Goal: Information Seeking & Learning: Learn about a topic

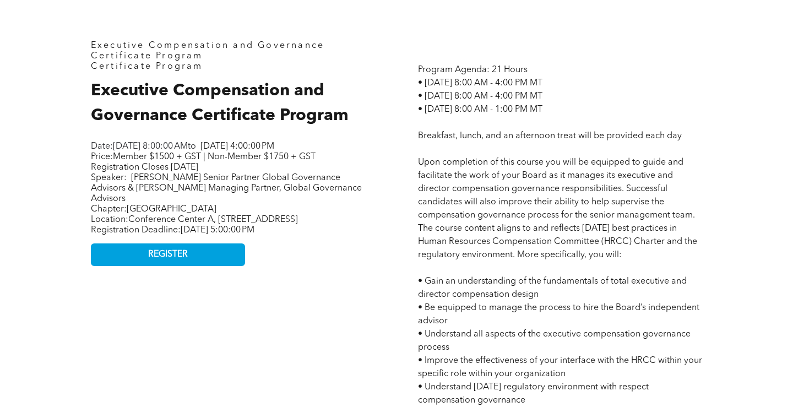
scroll to position [450, 0]
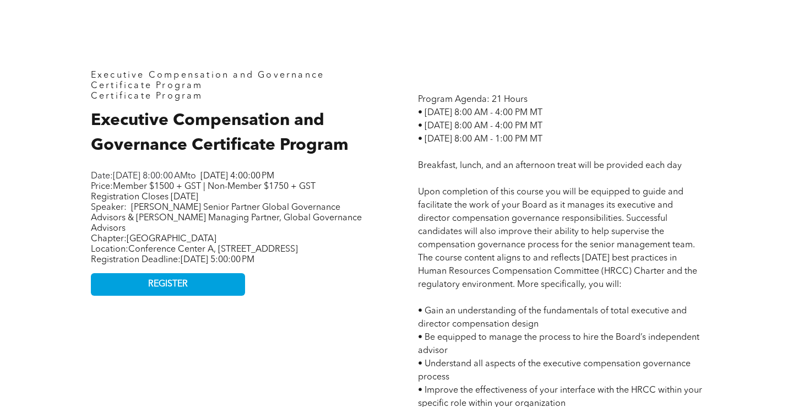
click at [263, 123] on span "Executive Compensation and Governance Certificate Program" at bounding box center [220, 132] width 258 height 41
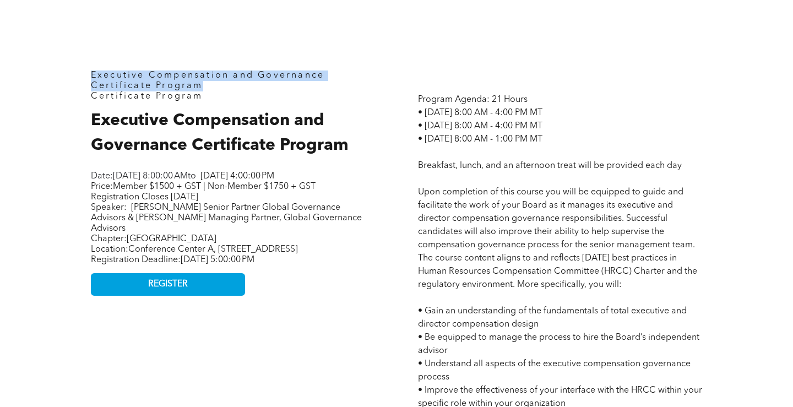
drag, startPoint x: 207, startPoint y: 90, endPoint x: 74, endPoint y: 84, distance: 132.9
copy span "Executive Compensation and Governance Certificate Program"
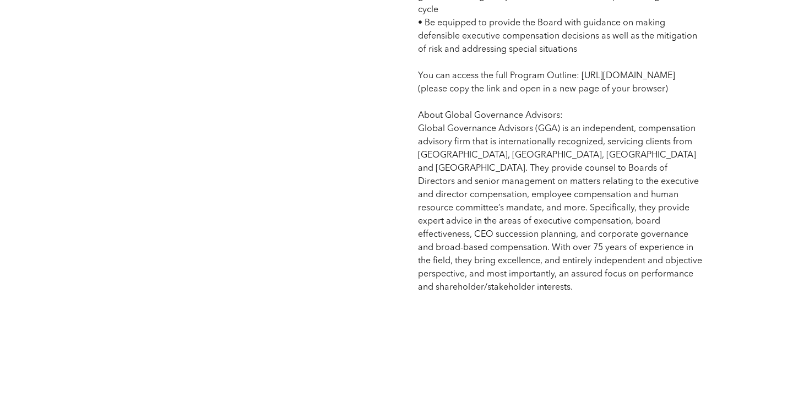
scroll to position [931, 0]
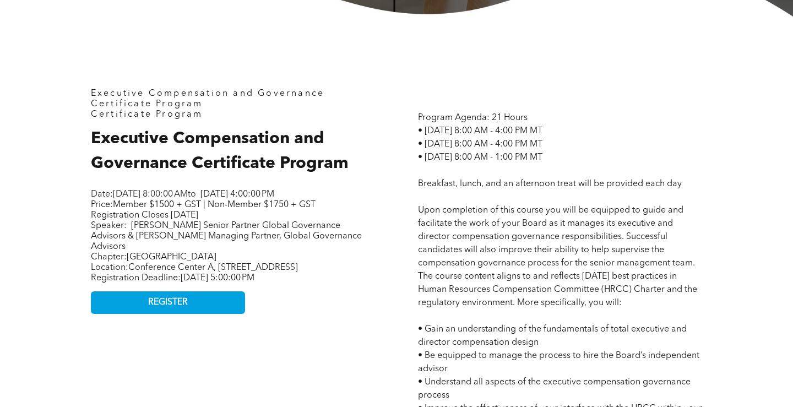
scroll to position [462, 0]
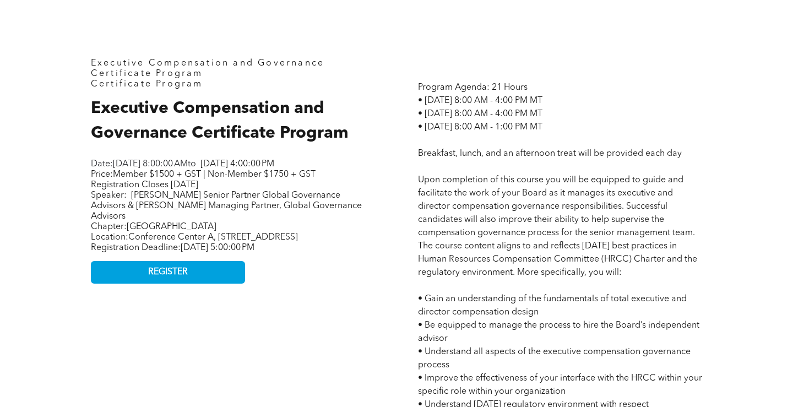
drag, startPoint x: 191, startPoint y: 273, endPoint x: 77, endPoint y: 172, distance: 152.6
click at [77, 172] on div "Executive Compensation and Governance Certificate Program Certificate Program E…" at bounding box center [396, 413] width 661 height 854
copy div "Date: [DATE] 8:00:00 AM to [DATE] 4:00:00 PM Price: Member $1500 + GST | Non-Me…"
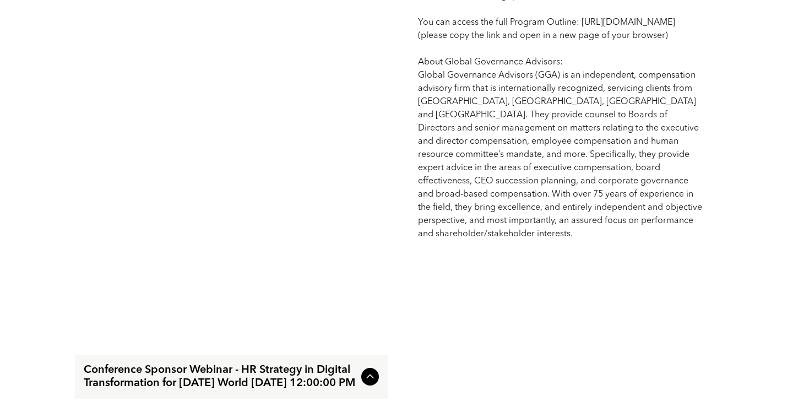
scroll to position [974, 0]
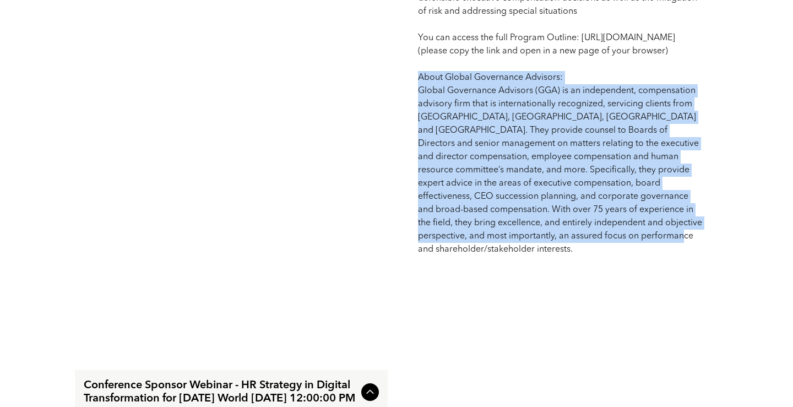
drag, startPoint x: 420, startPoint y: 122, endPoint x: 639, endPoint y: 279, distance: 269.9
copy span "About Global Governance Advisors: Global Governance Advisors (GGA) is an indepe…"
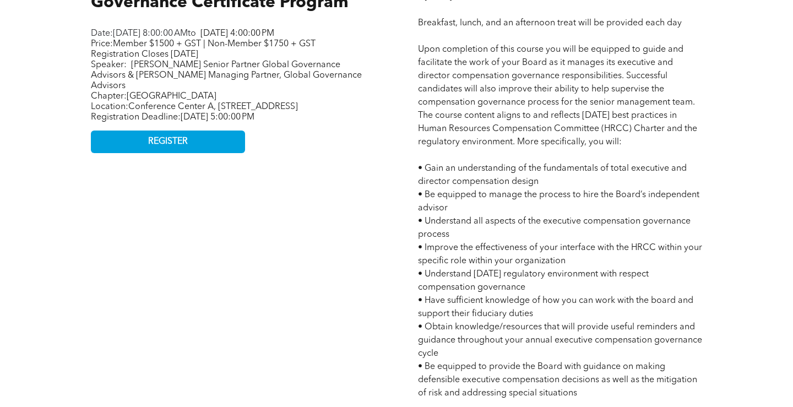
scroll to position [588, 0]
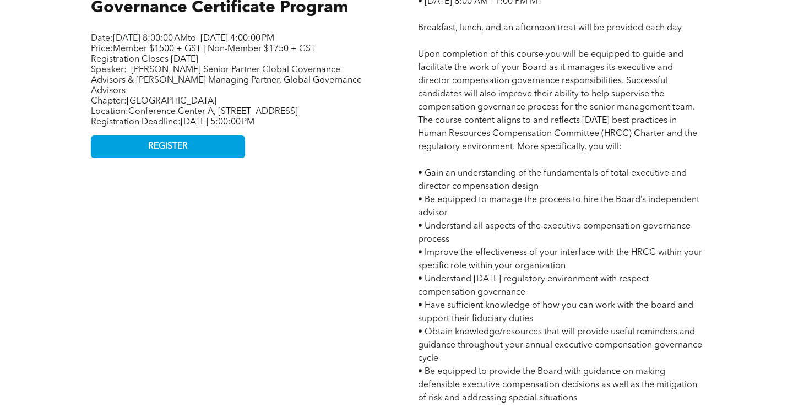
click at [420, 56] on span "Program Agenda: 21 Hours • [DATE] 8:00 AM - 4:00 PM MT • [DATE] 8:00 AM - 4:00 …" at bounding box center [560, 299] width 284 height 683
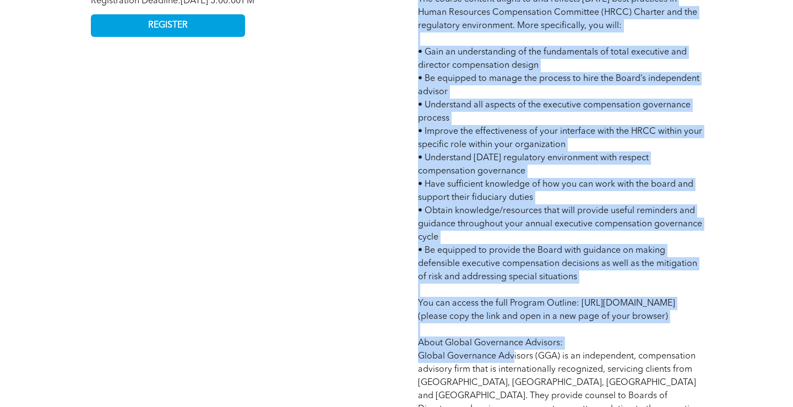
scroll to position [708, 0]
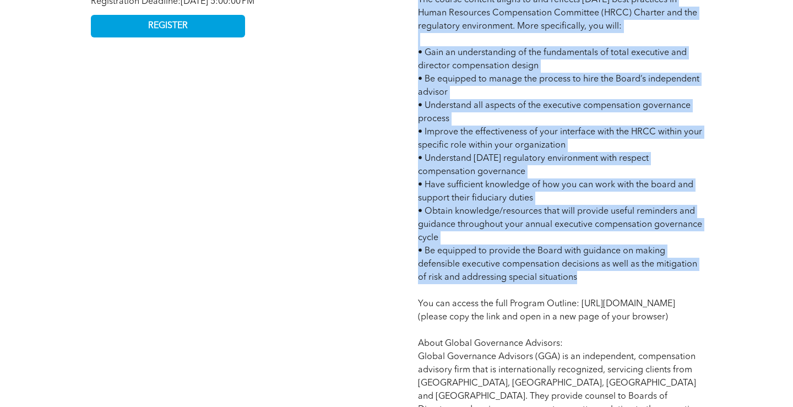
drag, startPoint x: 419, startPoint y: 60, endPoint x: 584, endPoint y: 285, distance: 278.9
click at [584, 285] on p "Program Agenda: 21 Hours • [DATE] 8:00 AM - 4:00 PM MT • [DATE] 8:00 AM - 4:00 …" at bounding box center [560, 178] width 284 height 687
copy span "Lore ipsumdolor si amet consec adi elit se doeiusmo te incid utl etdolorema ali…"
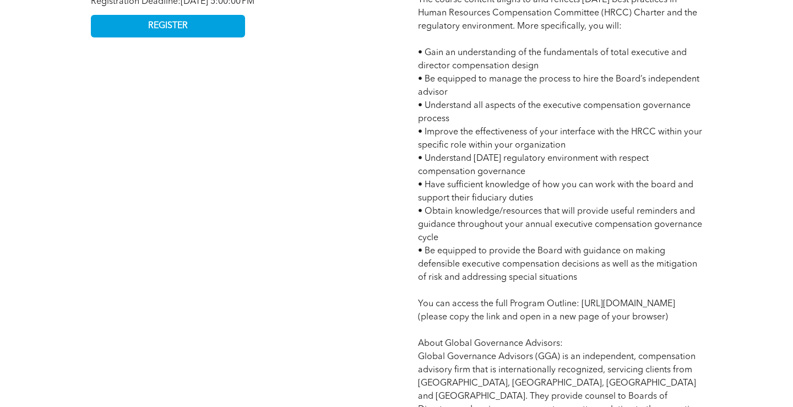
click at [354, 108] on div "Executive Compensation and Governance Certificate Program Certificate Program E…" at bounding box center [233, 166] width 302 height 727
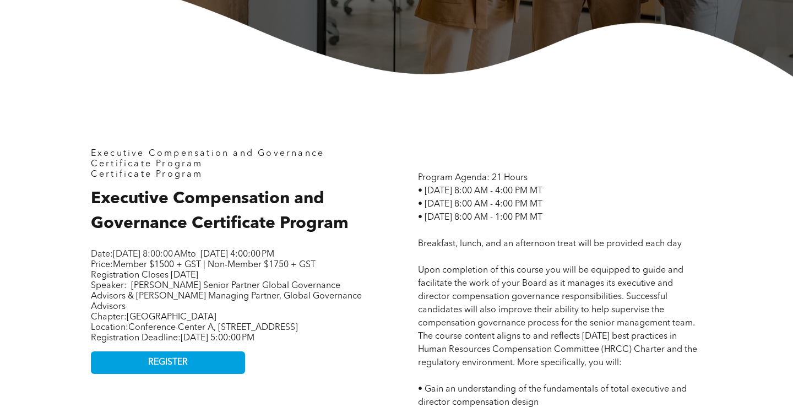
scroll to position [407, 0]
